Goal: Check status: Check status

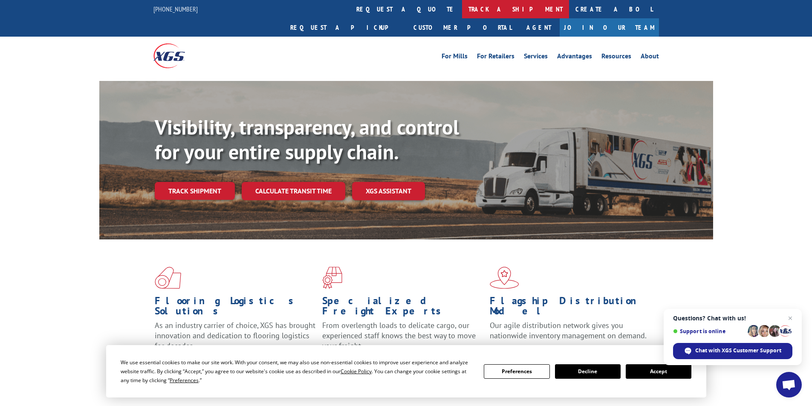
click at [462, 5] on link "track a shipment" at bounding box center [515, 9] width 107 height 18
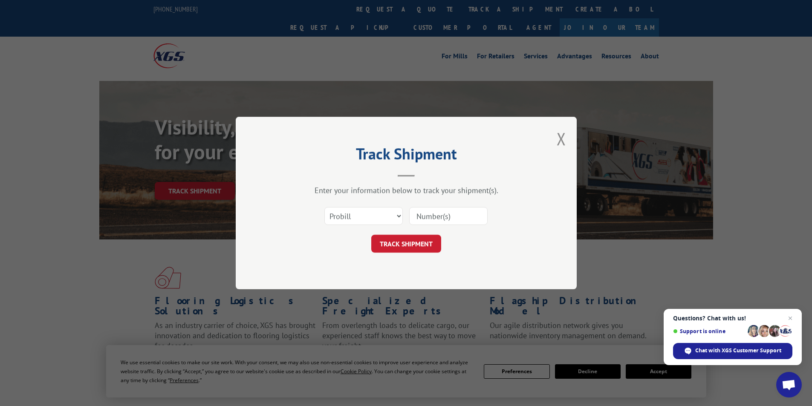
click at [423, 219] on input at bounding box center [448, 216] width 78 height 18
type input "718815003"
click button "TRACK SHIPMENT" at bounding box center [406, 244] width 70 height 18
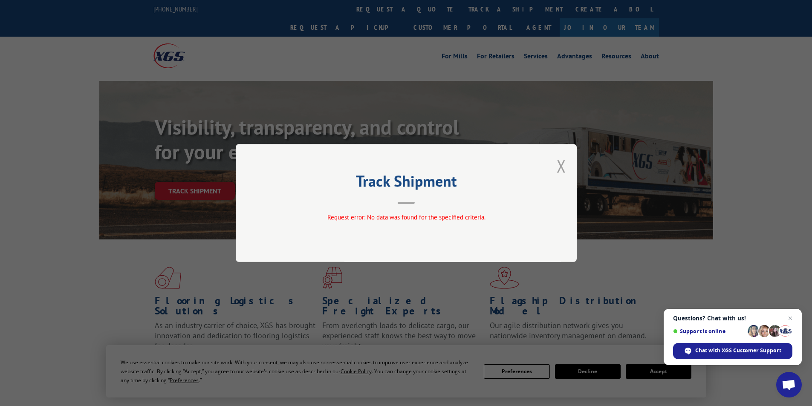
click at [566, 169] on button "Close modal" at bounding box center [561, 166] width 9 height 23
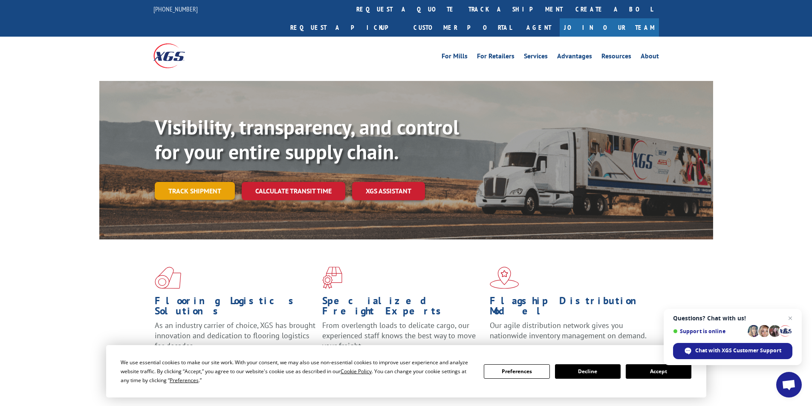
click at [200, 182] on link "Track shipment" at bounding box center [195, 191] width 80 height 18
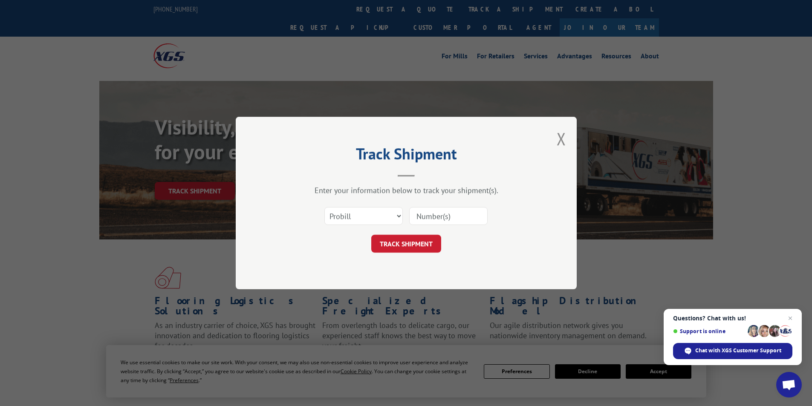
click at [437, 214] on input at bounding box center [448, 216] width 78 height 18
drag, startPoint x: 792, startPoint y: 321, endPoint x: 751, endPoint y: 304, distance: 44.4
click at [792, 320] on span "Close chat" at bounding box center [791, 318] width 10 height 10
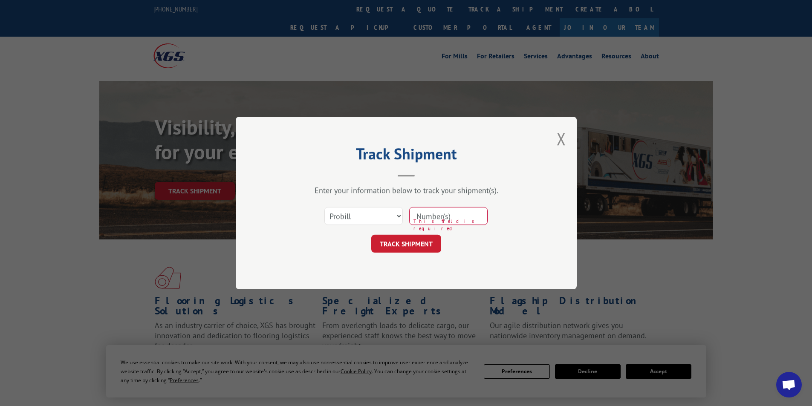
click at [435, 216] on input at bounding box center [448, 216] width 78 height 18
type input "718815005"
click button "TRACK SHIPMENT" at bounding box center [406, 244] width 70 height 18
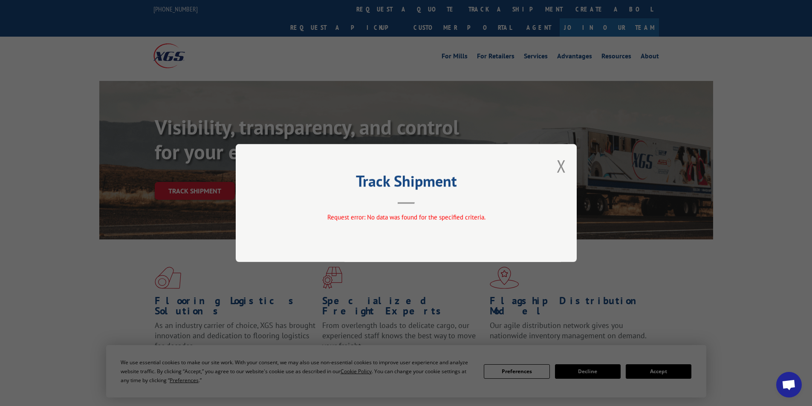
drag, startPoint x: 561, startPoint y: 168, endPoint x: 579, endPoint y: 176, distance: 20.0
click at [562, 168] on button "Close modal" at bounding box center [561, 166] width 9 height 23
